Goal: Task Accomplishment & Management: Use online tool/utility

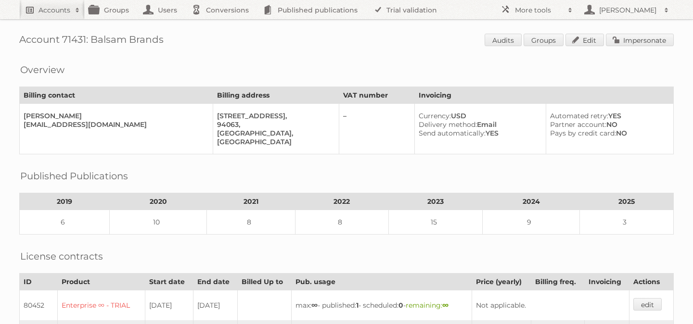
click at [33, 0] on link "Accounts" at bounding box center [51, 9] width 65 height 19
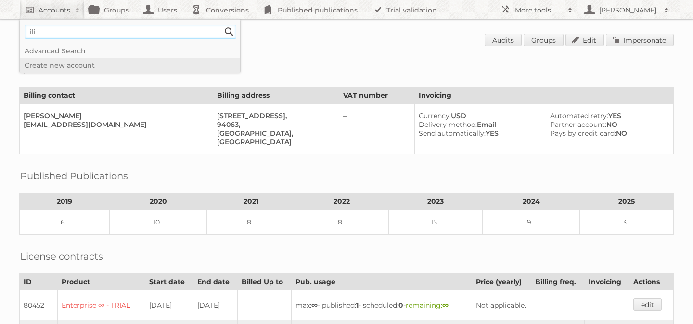
type input"] "[PERSON_NAME][EMAIL_ADDRESS][DOMAIN_NAME]"
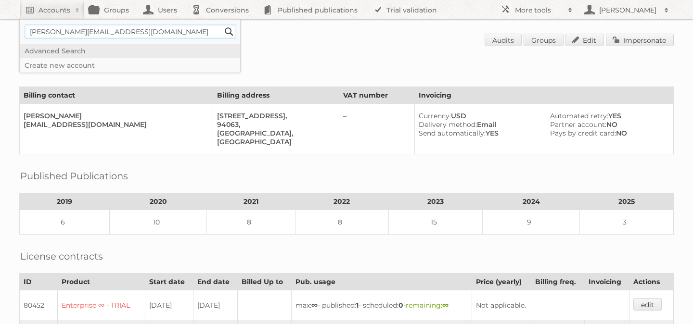
click at [222, 25] on input "Search" at bounding box center [229, 32] width 14 height 14
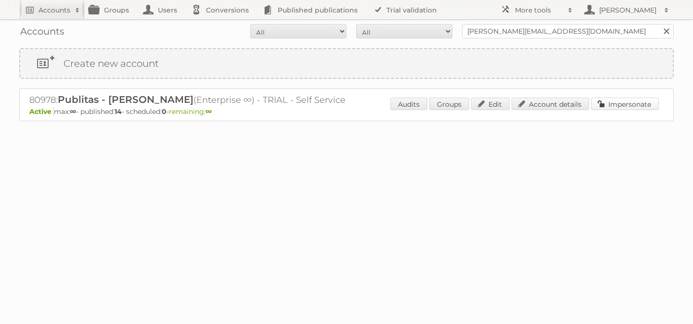
click at [628, 105] on link "Impersonate" at bounding box center [625, 104] width 68 height 13
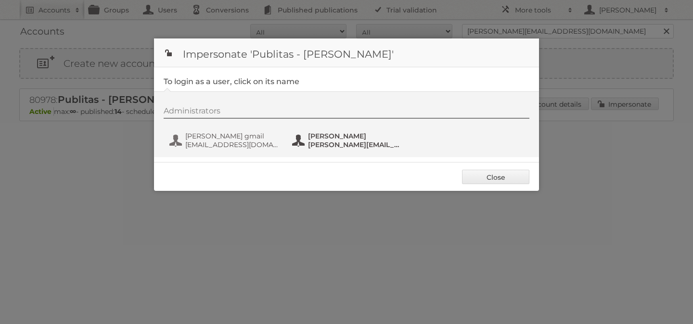
click at [325, 139] on span "[PERSON_NAME]" at bounding box center [354, 136] width 93 height 9
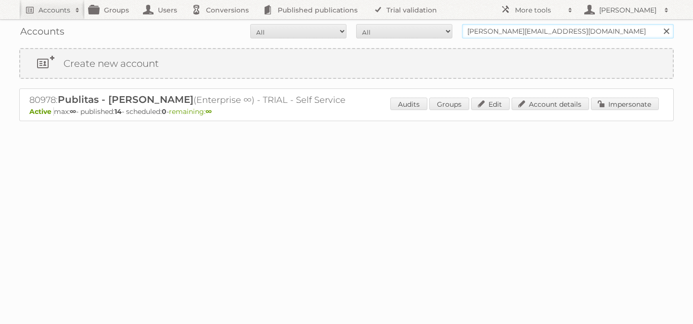
click at [491, 30] on input "[PERSON_NAME][EMAIL_ADDRESS][DOMAIN_NAME]" at bounding box center [568, 31] width 212 height 14
type input "grupo comercial"
click at [659, 24] on input "Search" at bounding box center [666, 31] width 14 height 14
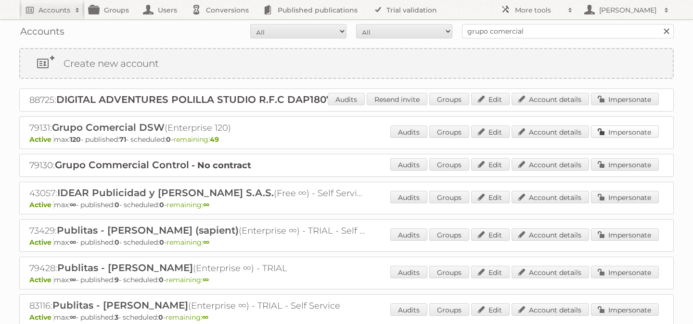
click at [616, 128] on link "Impersonate" at bounding box center [625, 132] width 68 height 13
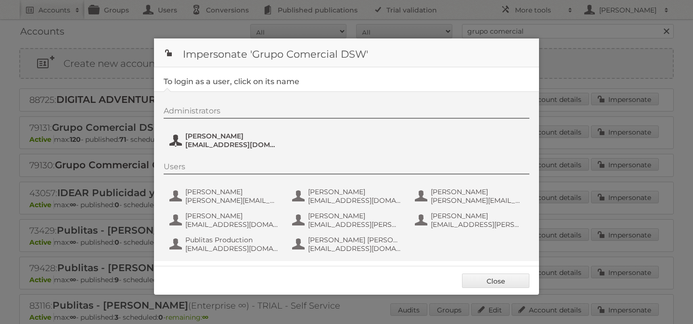
click at [228, 141] on span "antonio.pedrazzini@ccontrol.com.mx" at bounding box center [231, 145] width 93 height 9
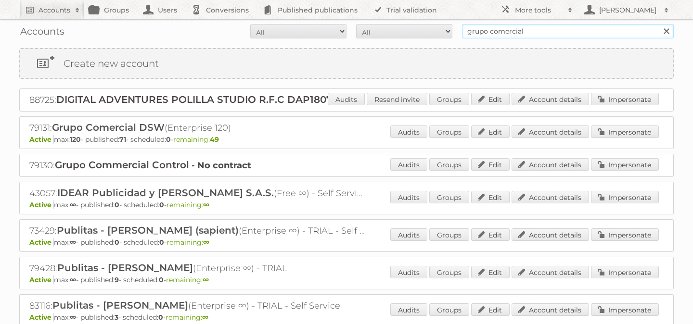
click at [480, 37] on input "grupo comercial" at bounding box center [568, 31] width 212 height 14
type input "cencosud colombia"
click at [659, 24] on input "Search" at bounding box center [666, 31] width 14 height 14
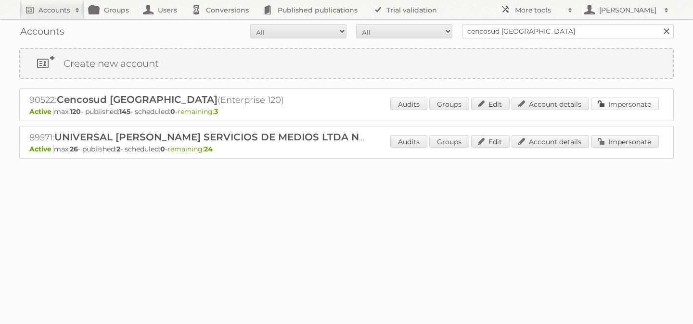
click at [629, 105] on link "Impersonate" at bounding box center [625, 104] width 68 height 13
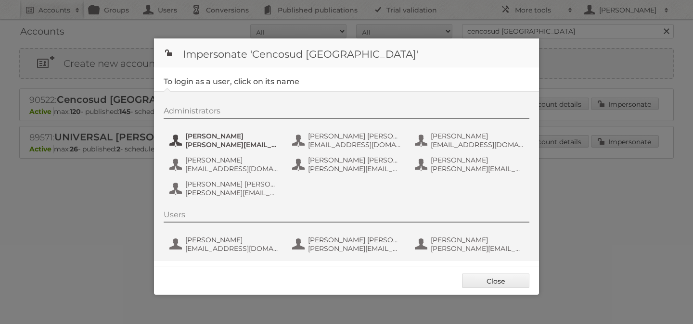
click at [221, 138] on span "Andrea Rodriguez" at bounding box center [231, 136] width 93 height 9
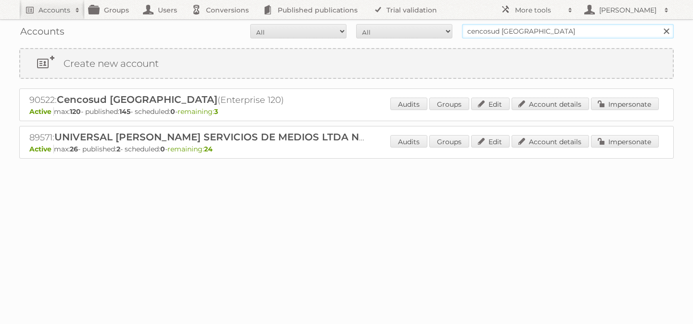
click at [539, 28] on input "cencosud colombia" at bounding box center [568, 31] width 212 height 14
type input "[PERSON_NAME]"
click at [659, 24] on input "Search" at bounding box center [666, 31] width 14 height 14
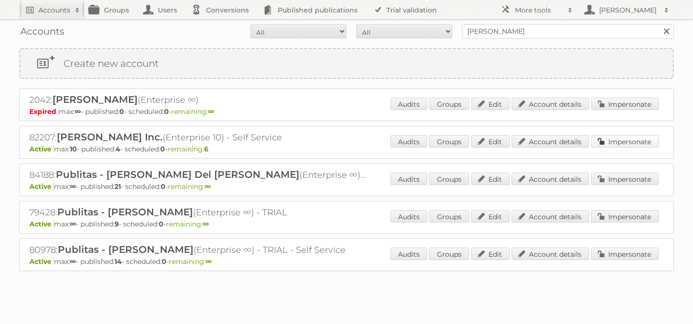
click at [618, 141] on link "Impersonate" at bounding box center [625, 141] width 68 height 13
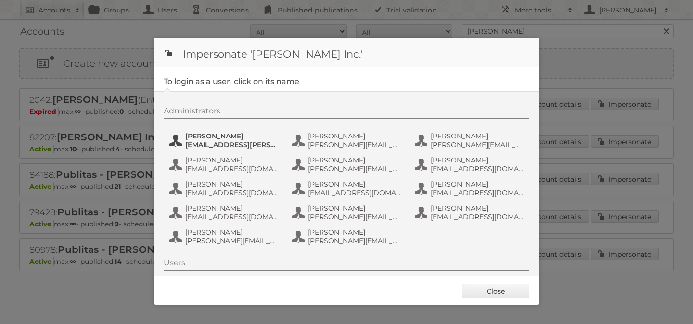
click at [227, 142] on span "[EMAIL_ADDRESS][PERSON_NAME][DOMAIN_NAME]" at bounding box center [231, 145] width 93 height 9
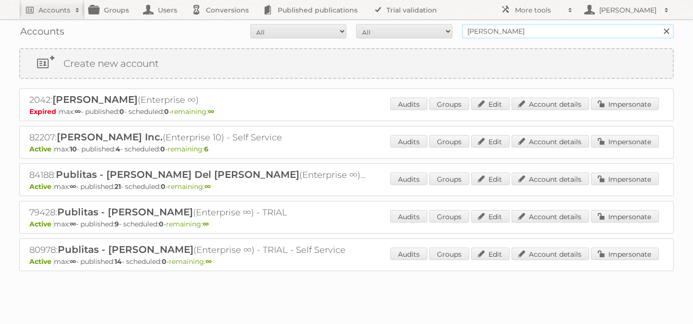
click at [500, 29] on input "[PERSON_NAME]" at bounding box center [568, 31] width 212 height 14
type input "jafra"
click at [659, 24] on input "Search" at bounding box center [666, 31] width 14 height 14
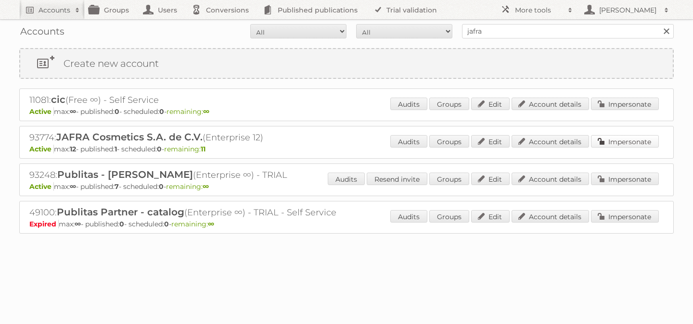
click at [616, 142] on link "Impersonate" at bounding box center [625, 141] width 68 height 13
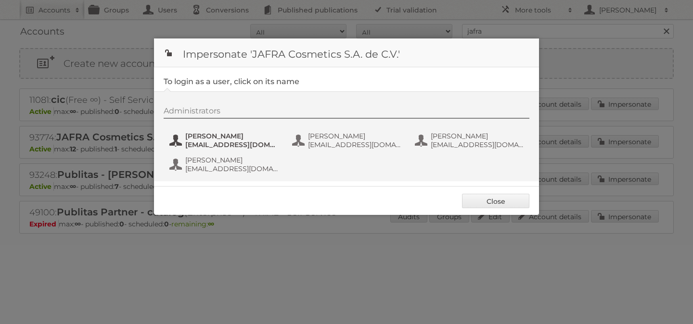
click at [199, 142] on span "aarredondo@better.com.mx" at bounding box center [231, 145] width 93 height 9
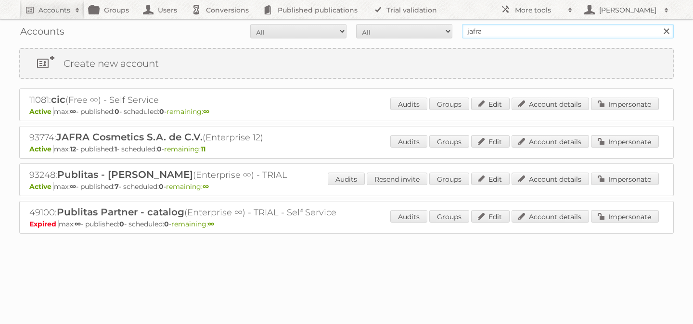
click at [496, 34] on input "jafra" at bounding box center [568, 31] width 212 height 14
type input "[PERSON_NAME]"
click at [659, 24] on input "Search" at bounding box center [666, 31] width 14 height 14
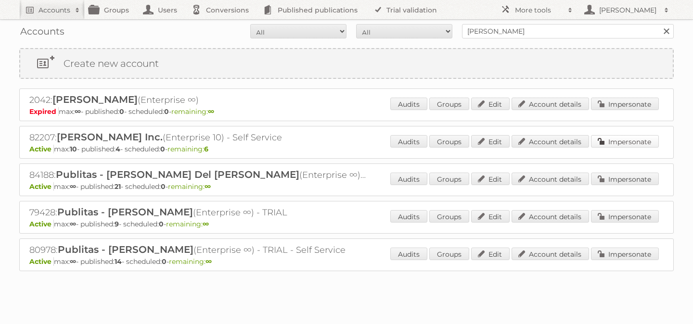
click at [609, 139] on link "Impersonate" at bounding box center [625, 141] width 68 height 13
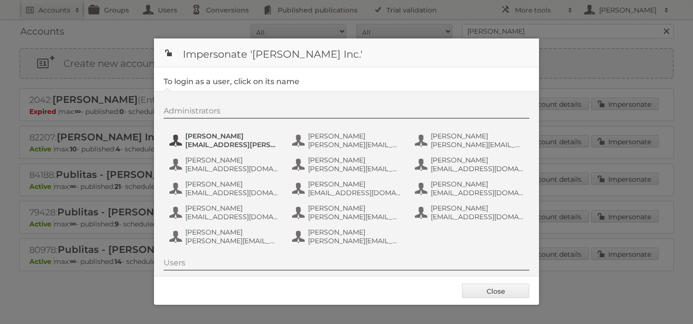
click at [229, 140] on span "[PERSON_NAME]" at bounding box center [231, 136] width 93 height 9
